Goal: Information Seeking & Learning: Find specific fact

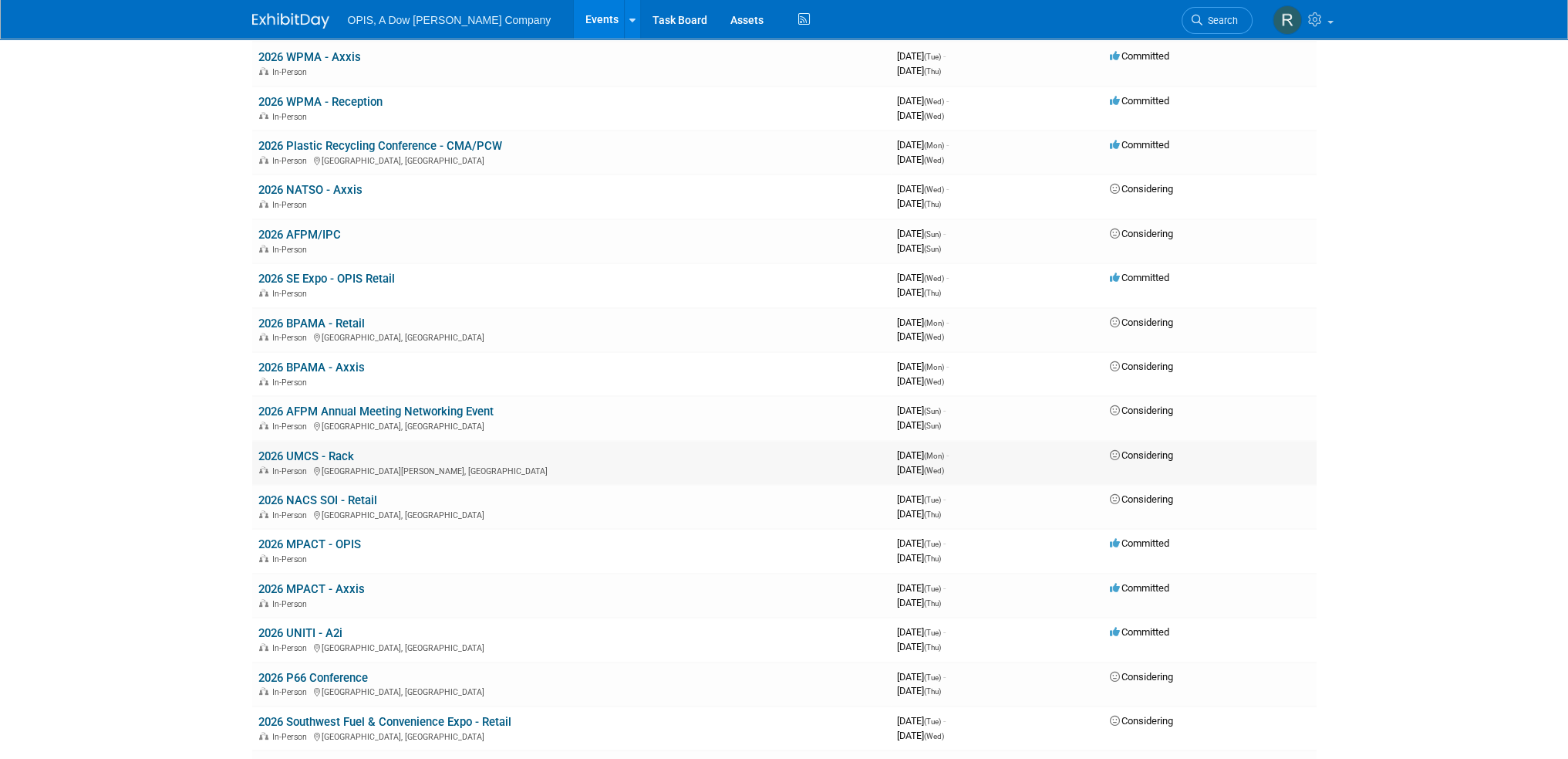
scroll to position [309, 0]
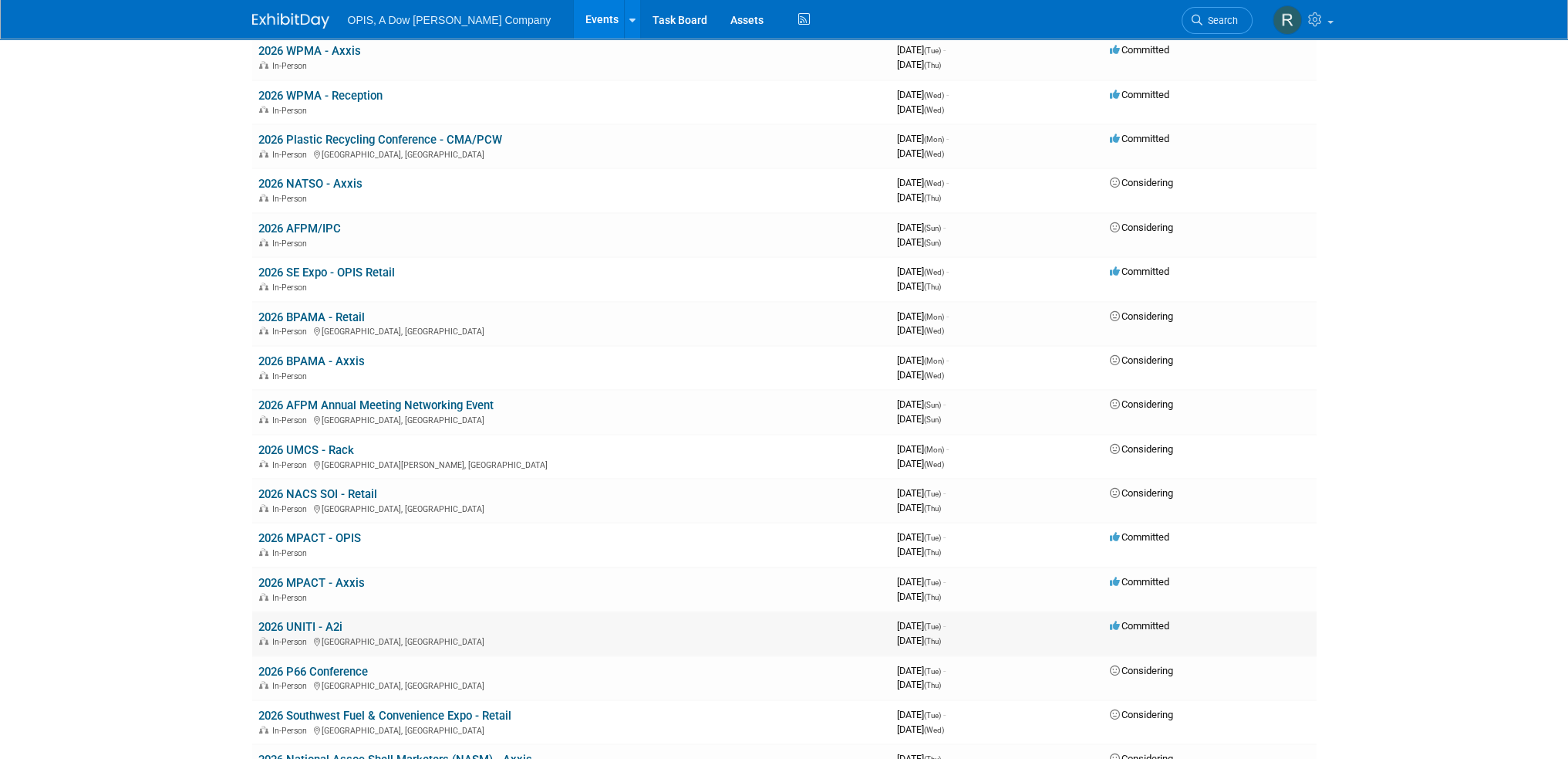
click at [306, 620] on link "2026 UNITI - A2i" at bounding box center [301, 626] width 84 height 14
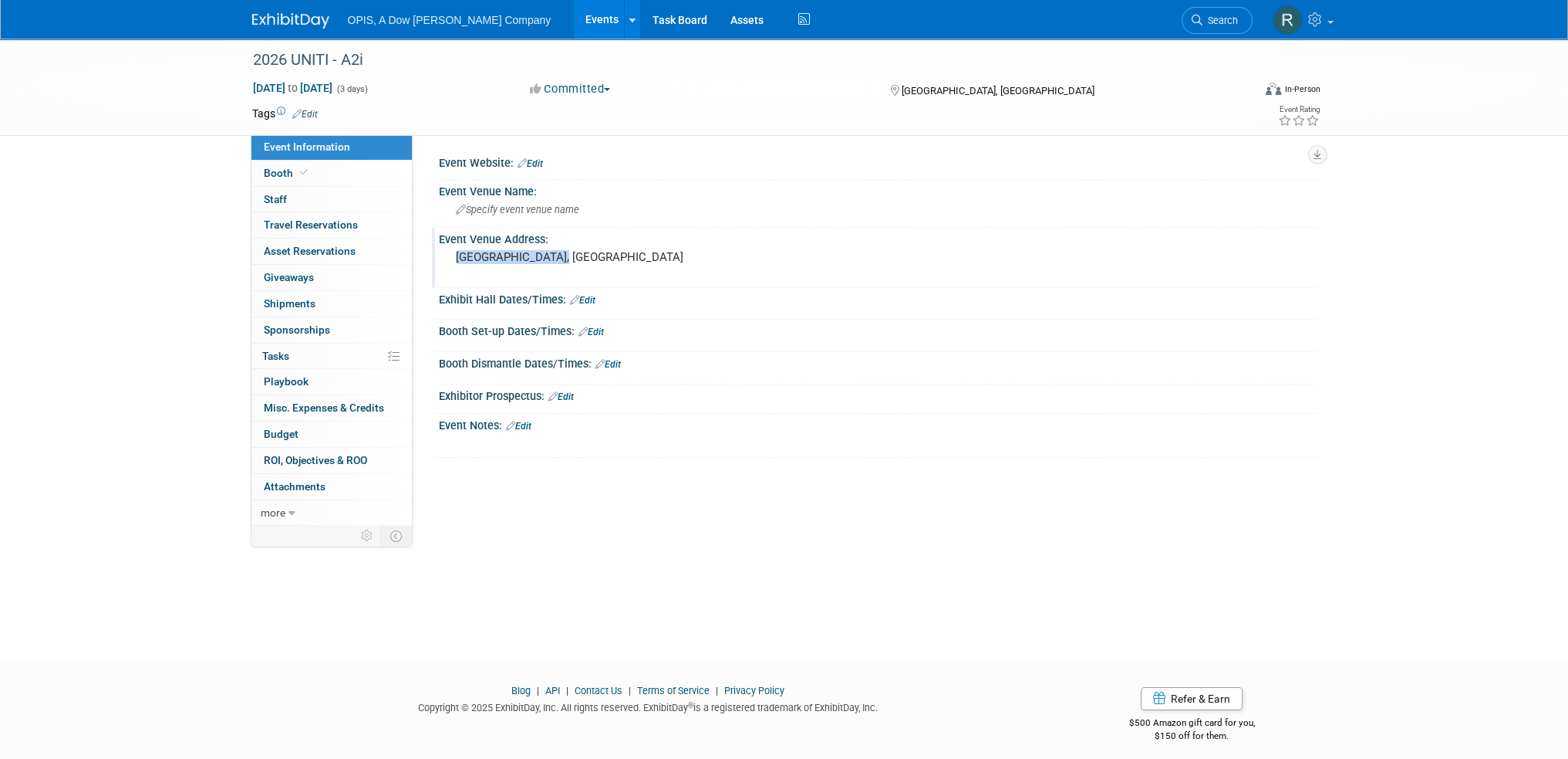
drag, startPoint x: 560, startPoint y: 252, endPoint x: 438, endPoint y: 252, distance: 122.0
click at [439, 252] on div "[GEOGRAPHIC_DATA], [GEOGRAPHIC_DATA]" at bounding box center [622, 265] width 366 height 37
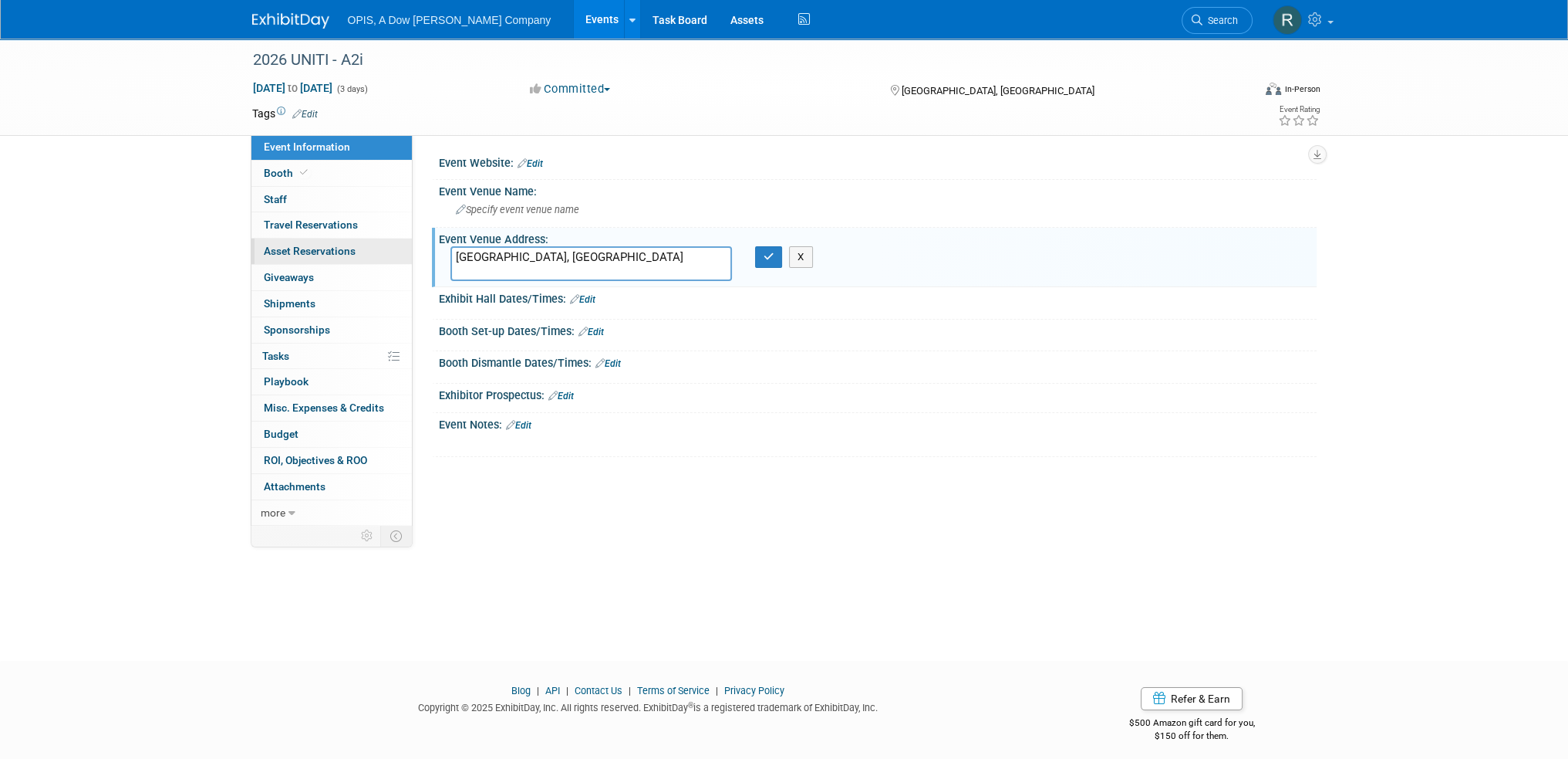
drag, startPoint x: 555, startPoint y: 253, endPoint x: 411, endPoint y: 252, distance: 144.0
click at [411, 252] on div "Event Information Event Info Booth Booth 0 Staff 0 Staff 0 Travel Reservations …" at bounding box center [784, 282] width 1088 height 486
click at [802, 265] on button "X" at bounding box center [801, 257] width 24 height 22
